Goal: Information Seeking & Learning: Learn about a topic

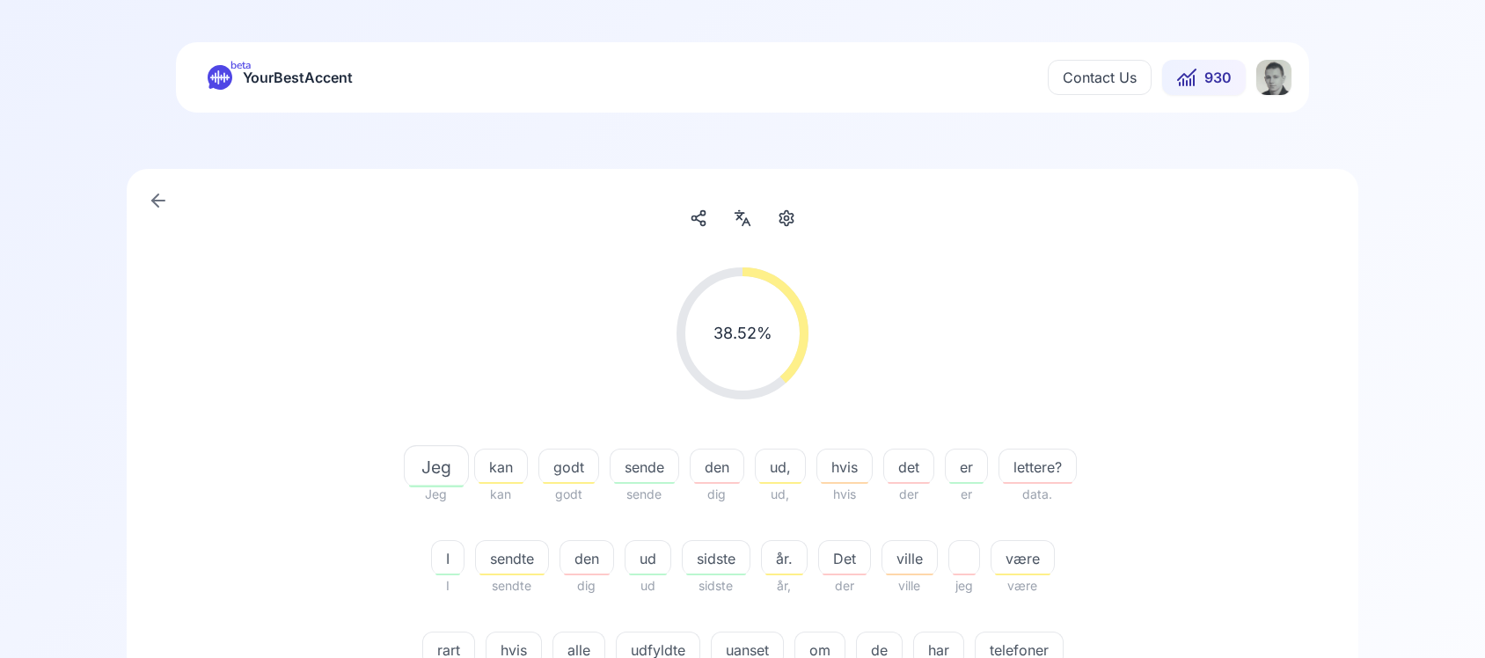
scroll to position [402, 0]
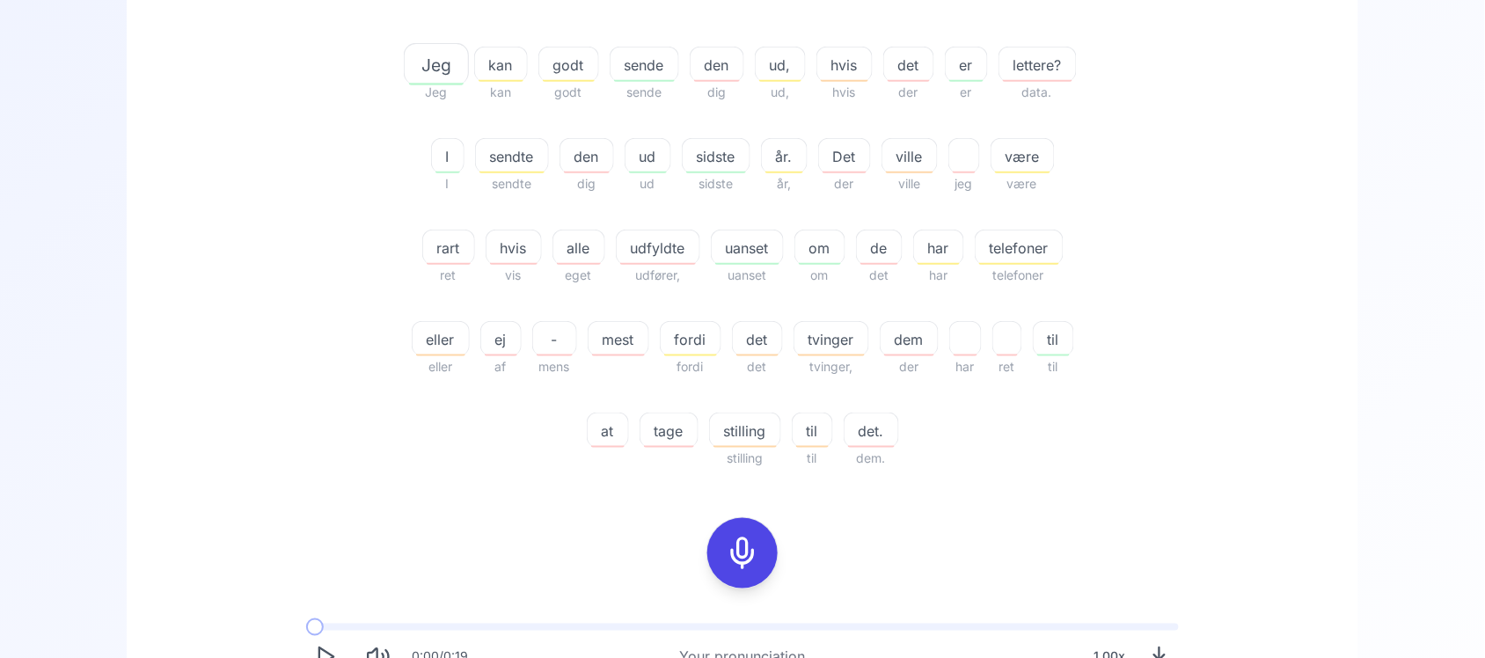
click at [999, 76] on span "lettere?" at bounding box center [1037, 65] width 77 height 21
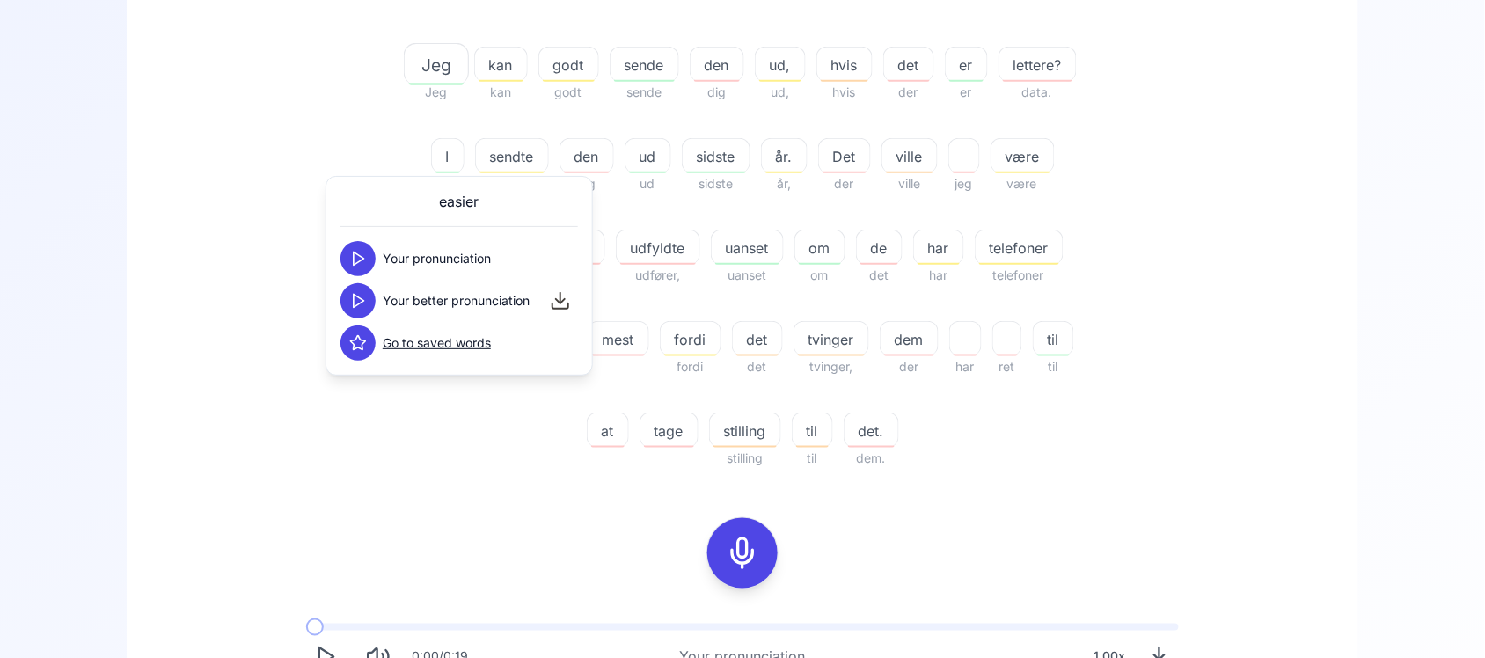
click at [357, 242] on button at bounding box center [357, 258] width 35 height 35
click at [353, 312] on button at bounding box center [357, 300] width 35 height 35
click at [236, 313] on div "38.52 % 38.52 % Jeg Jeg kan kan godt godt sende sende den dig ud, ud, hvis hvis…" at bounding box center [742, 167] width 1013 height 632
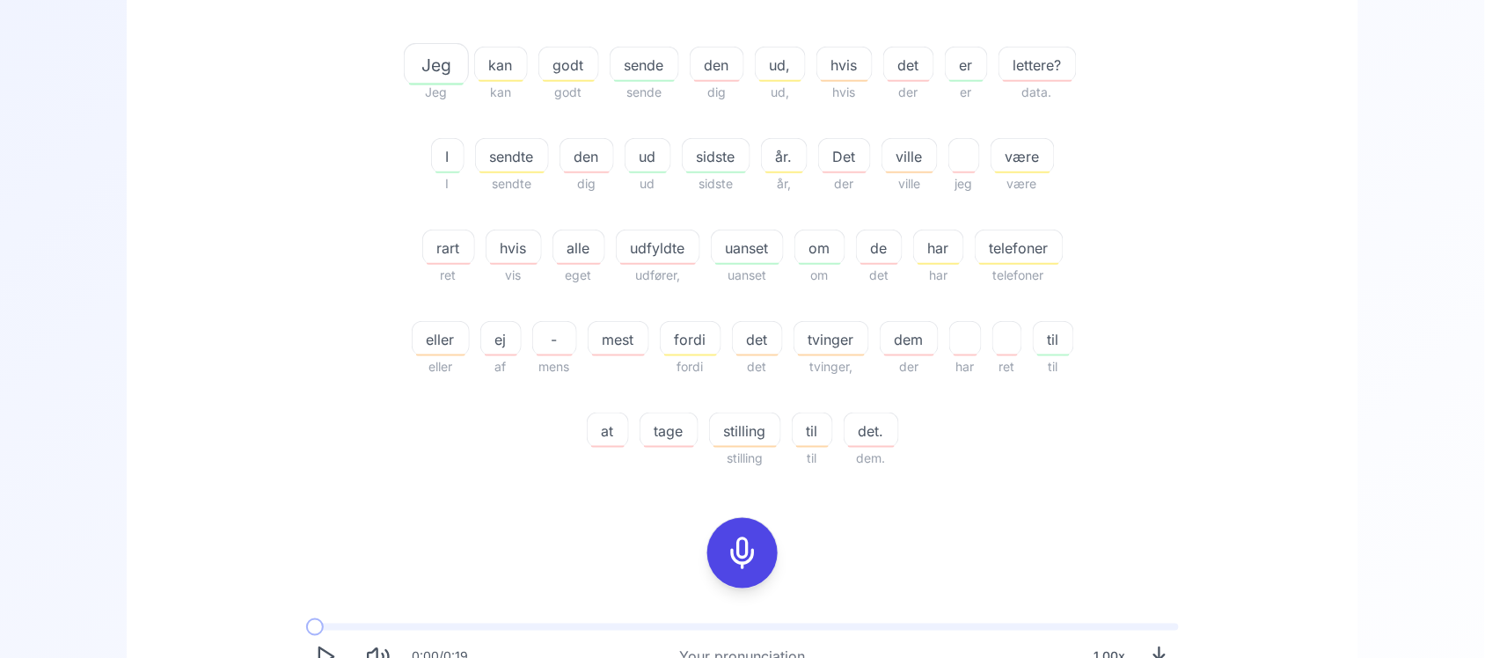
click at [548, 165] on span "sendte" at bounding box center [512, 156] width 72 height 21
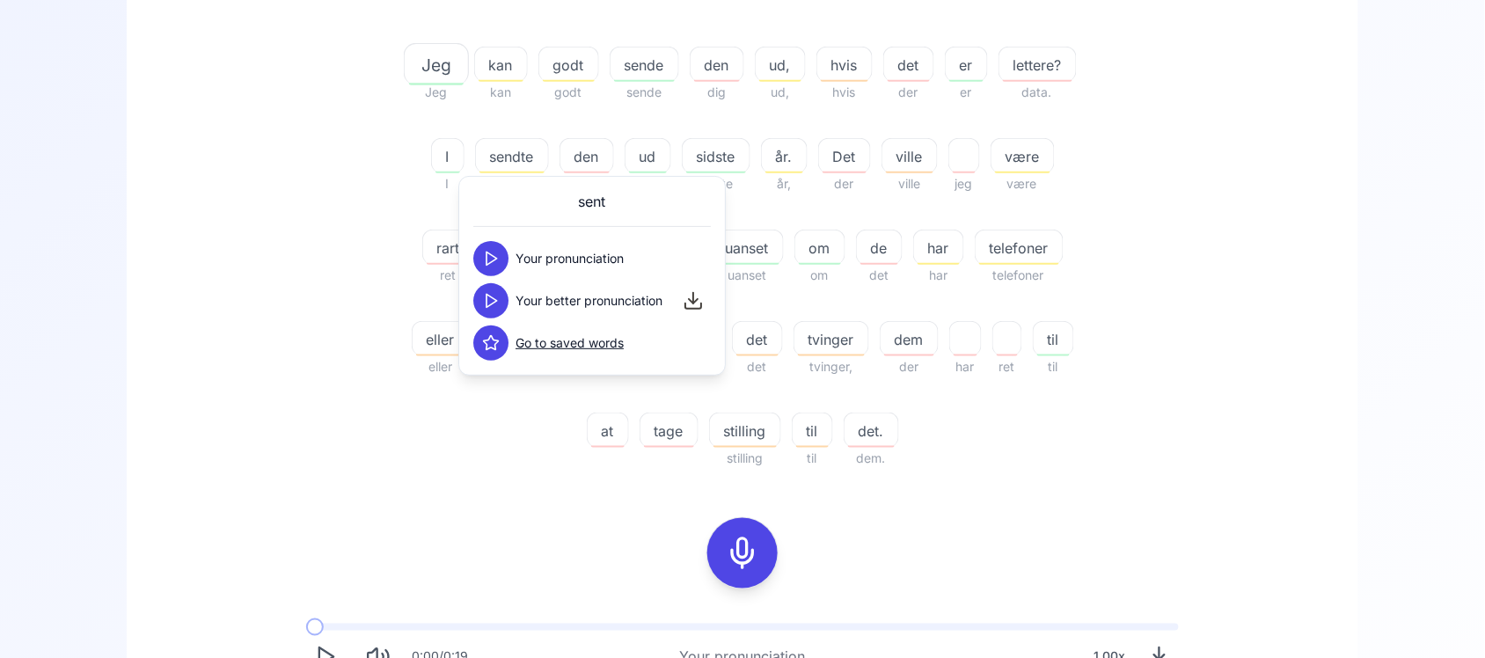
click at [491, 300] on icon at bounding box center [491, 301] width 18 height 18
click at [323, 293] on div "38.52 % 38.52 % Jeg Jeg kan kan godt godt sende sende den dig ud, ud, hvis hvis…" at bounding box center [742, 167] width 1013 height 632
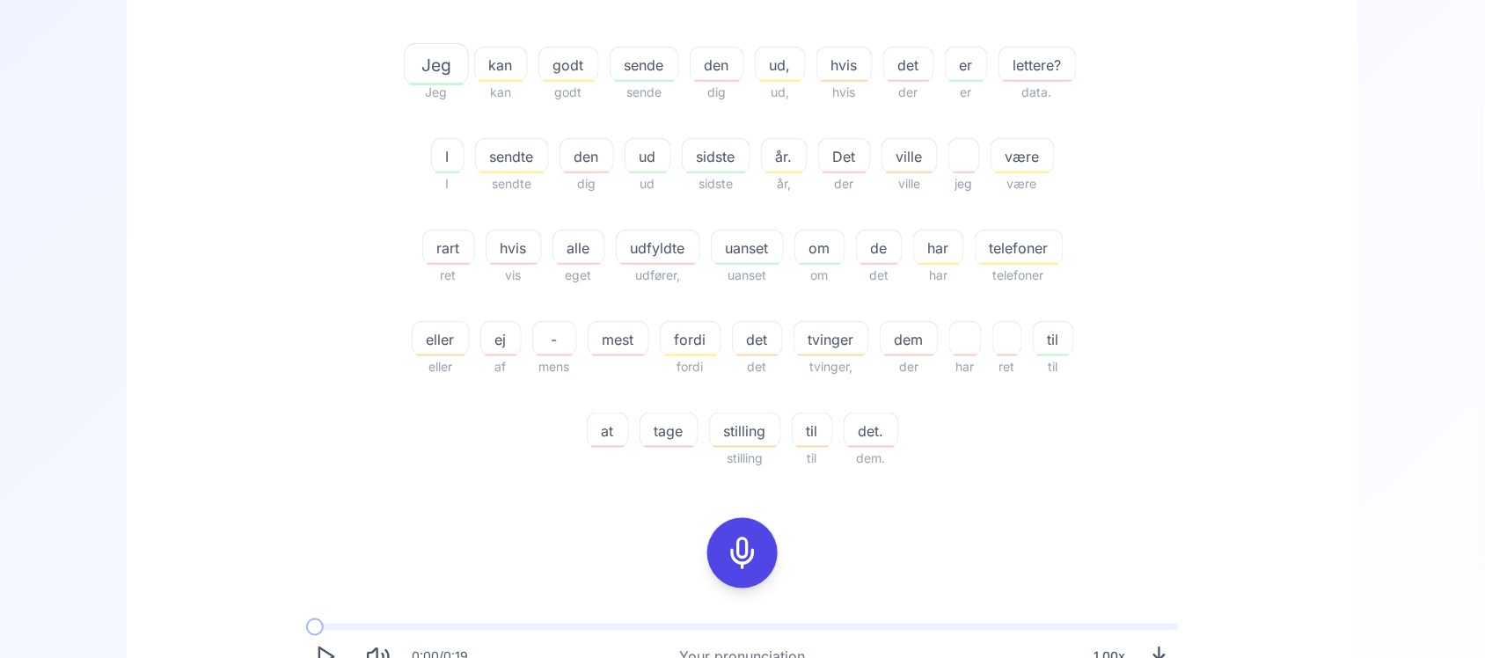
click at [670, 62] on span "sende" at bounding box center [644, 65] width 68 height 21
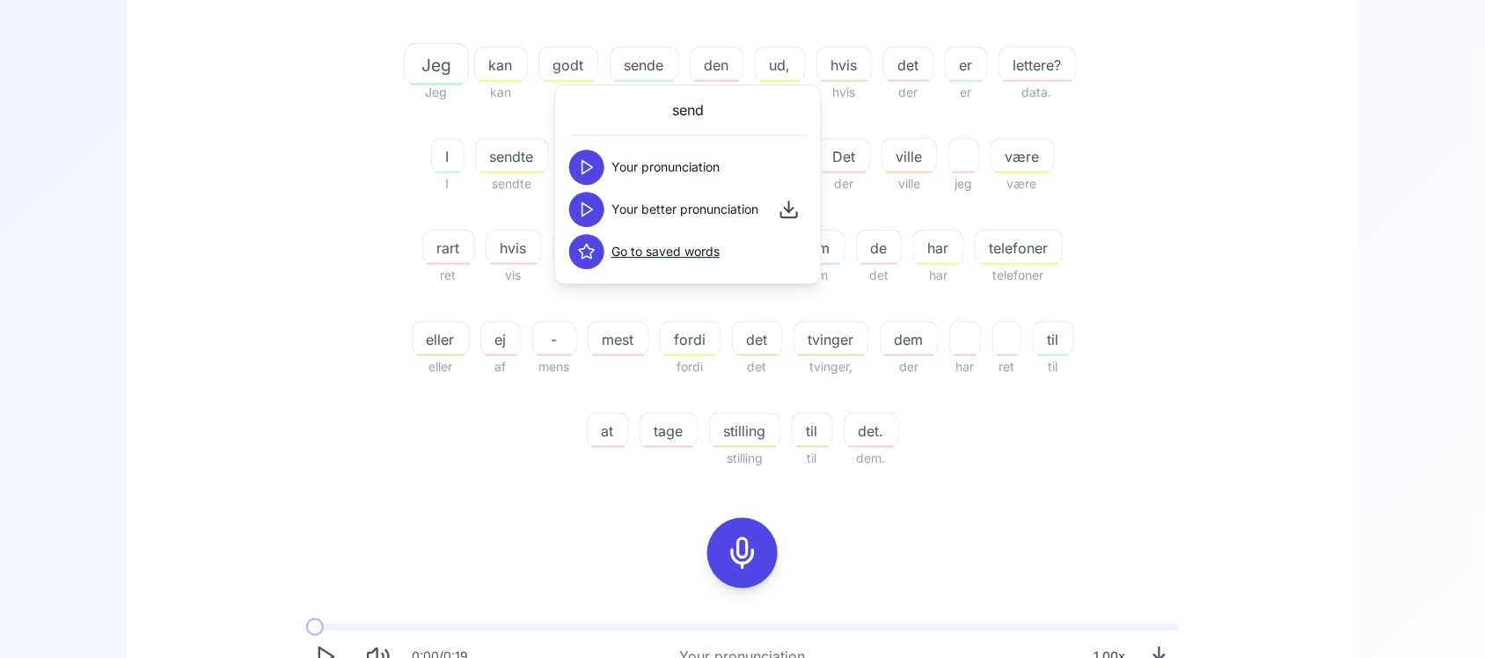
click at [589, 214] on icon at bounding box center [587, 210] width 18 height 18
click at [278, 289] on div "38.52 % 38.52 % Jeg Jeg kan kan godt godt sende sende den dig ud, ud, hvis hvis…" at bounding box center [742, 167] width 1013 height 632
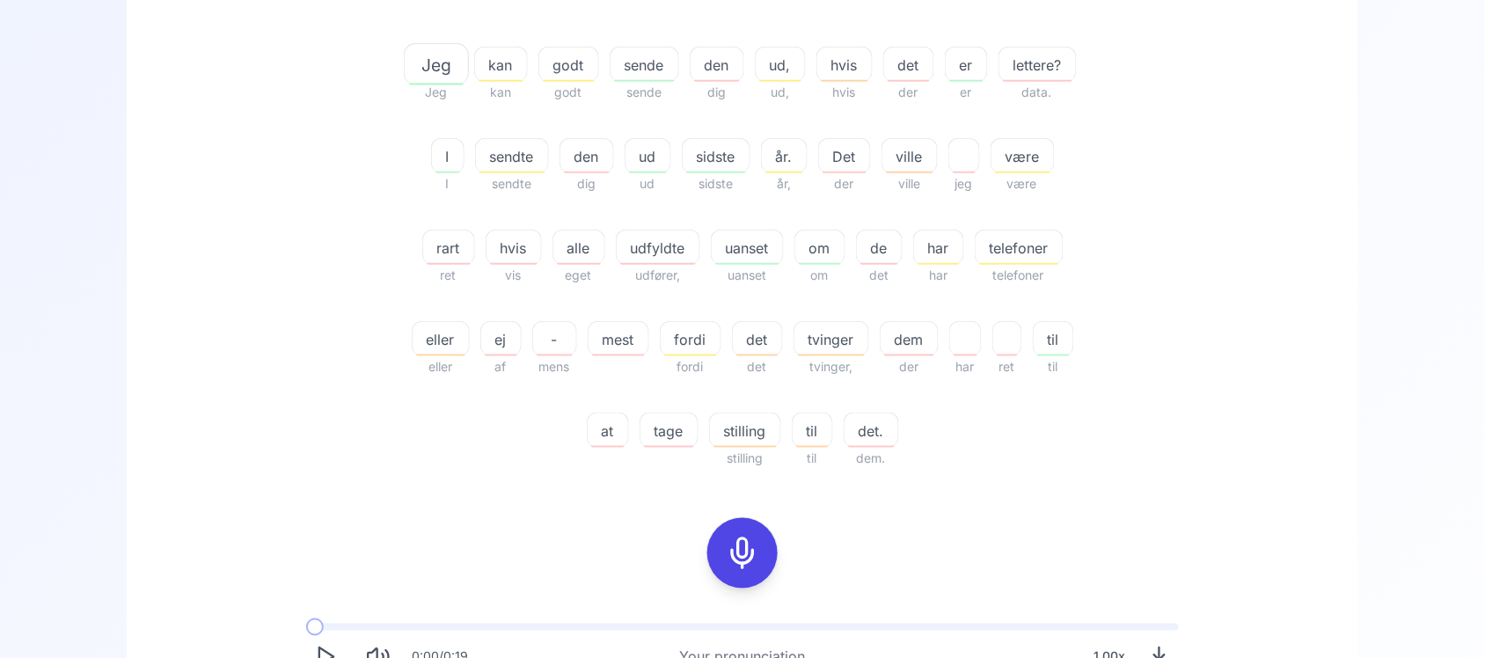
click at [700, 235] on div "udfyldte" at bounding box center [658, 247] width 84 height 35
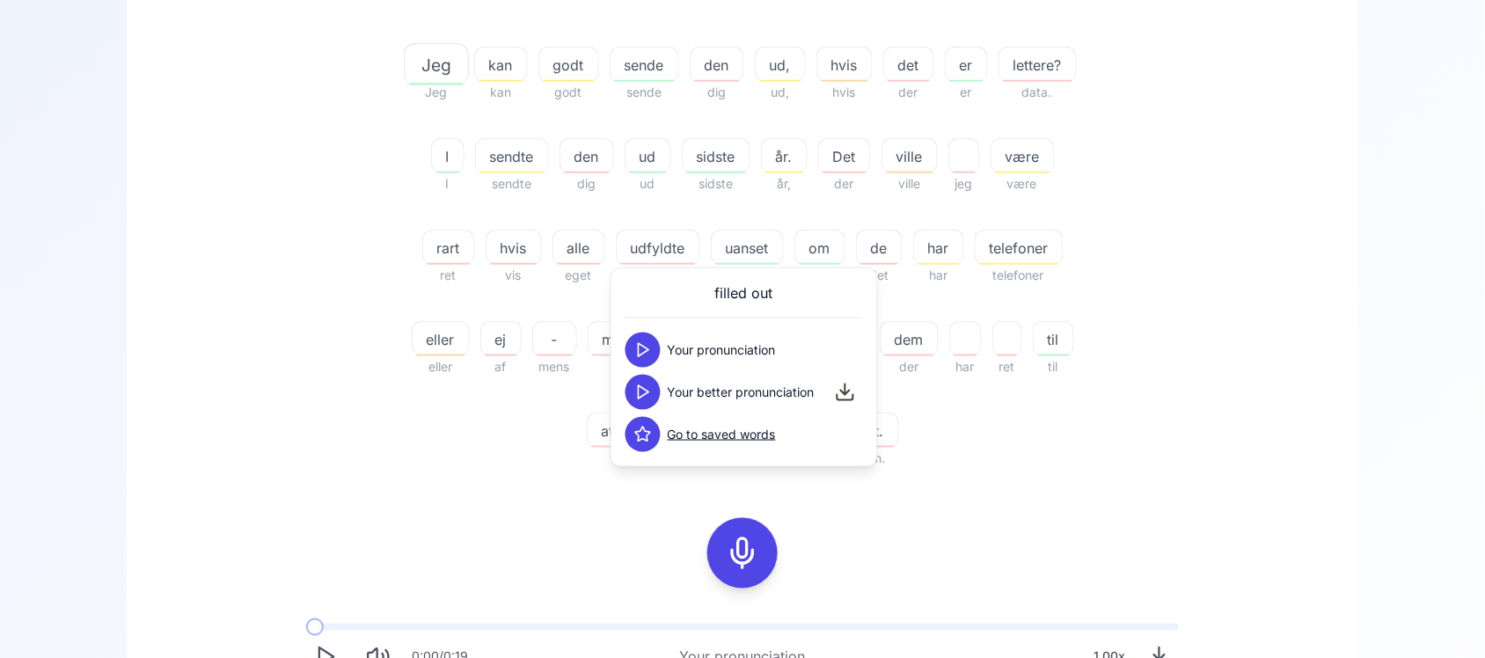
click at [649, 392] on icon at bounding box center [643, 393] width 18 height 18
click at [332, 390] on div "38.52 % 38.52 % Jeg Jeg kan kan godt godt sende sende den dig ud, ud, hvis hvis…" at bounding box center [742, 167] width 1013 height 632
